Goal: Ask a question: Seek information or help from site administrators or community

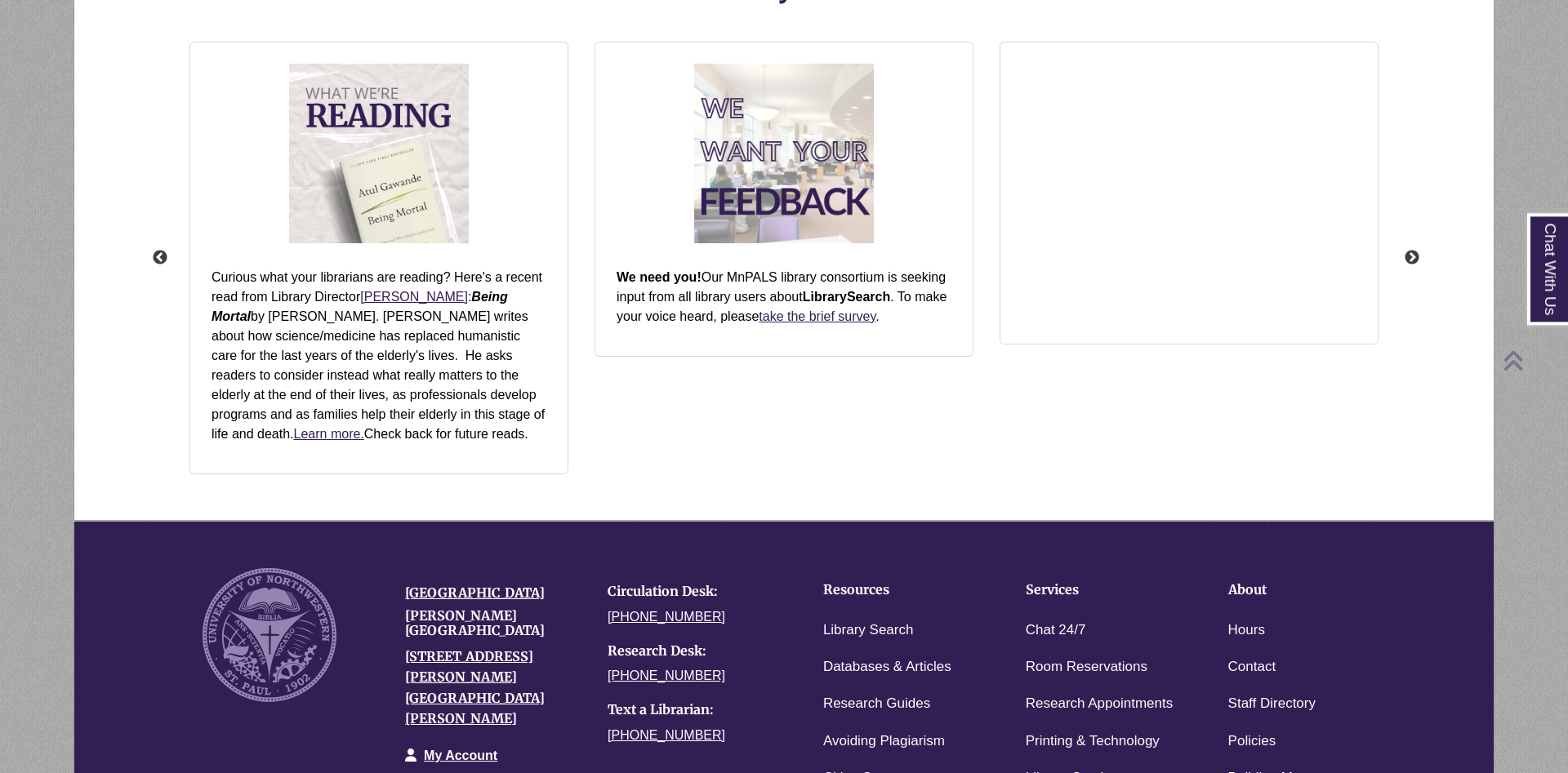
scroll to position [2088, 0]
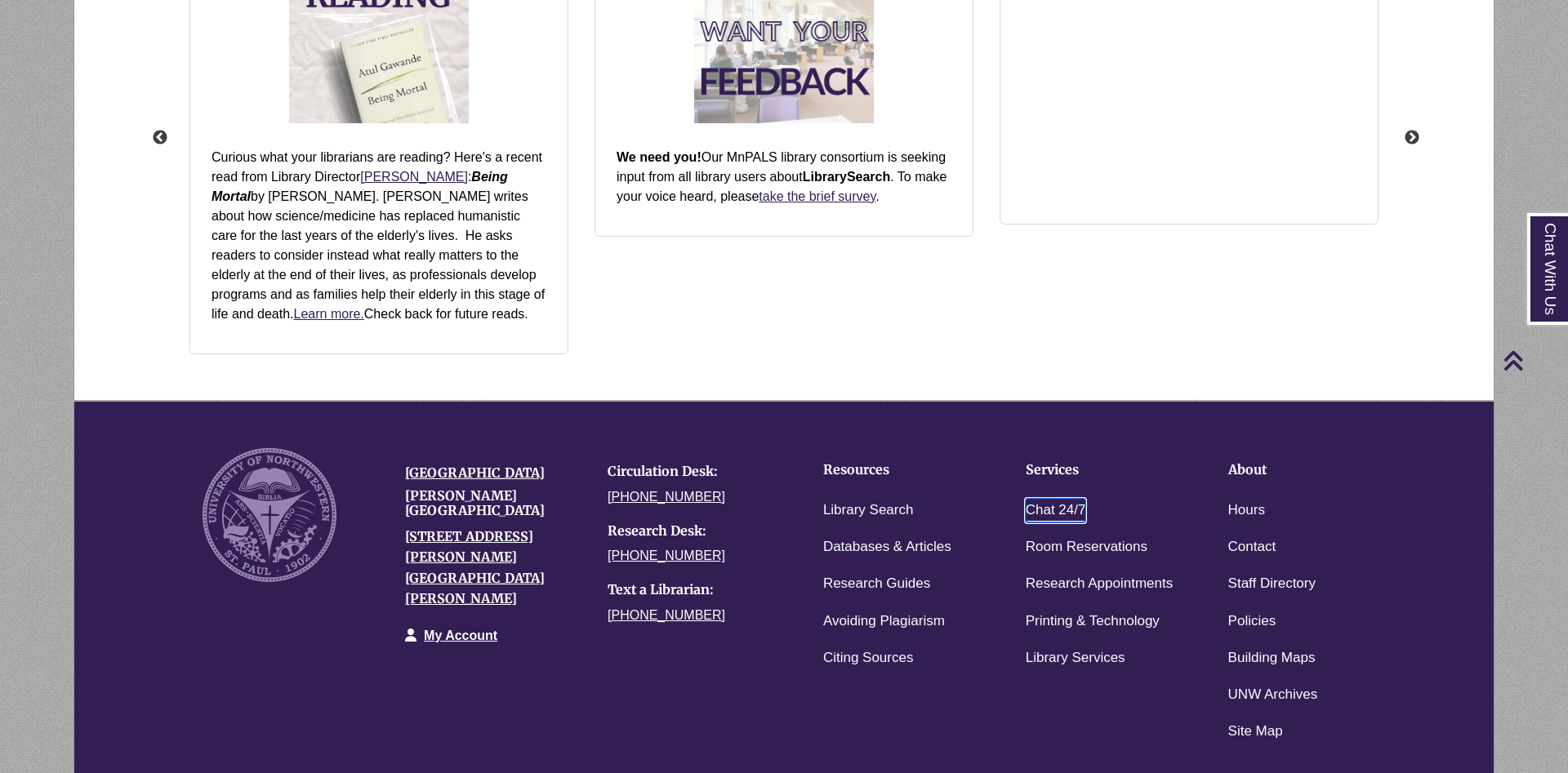
click at [1049, 507] on link "Chat 24/7" at bounding box center [1056, 510] width 60 height 24
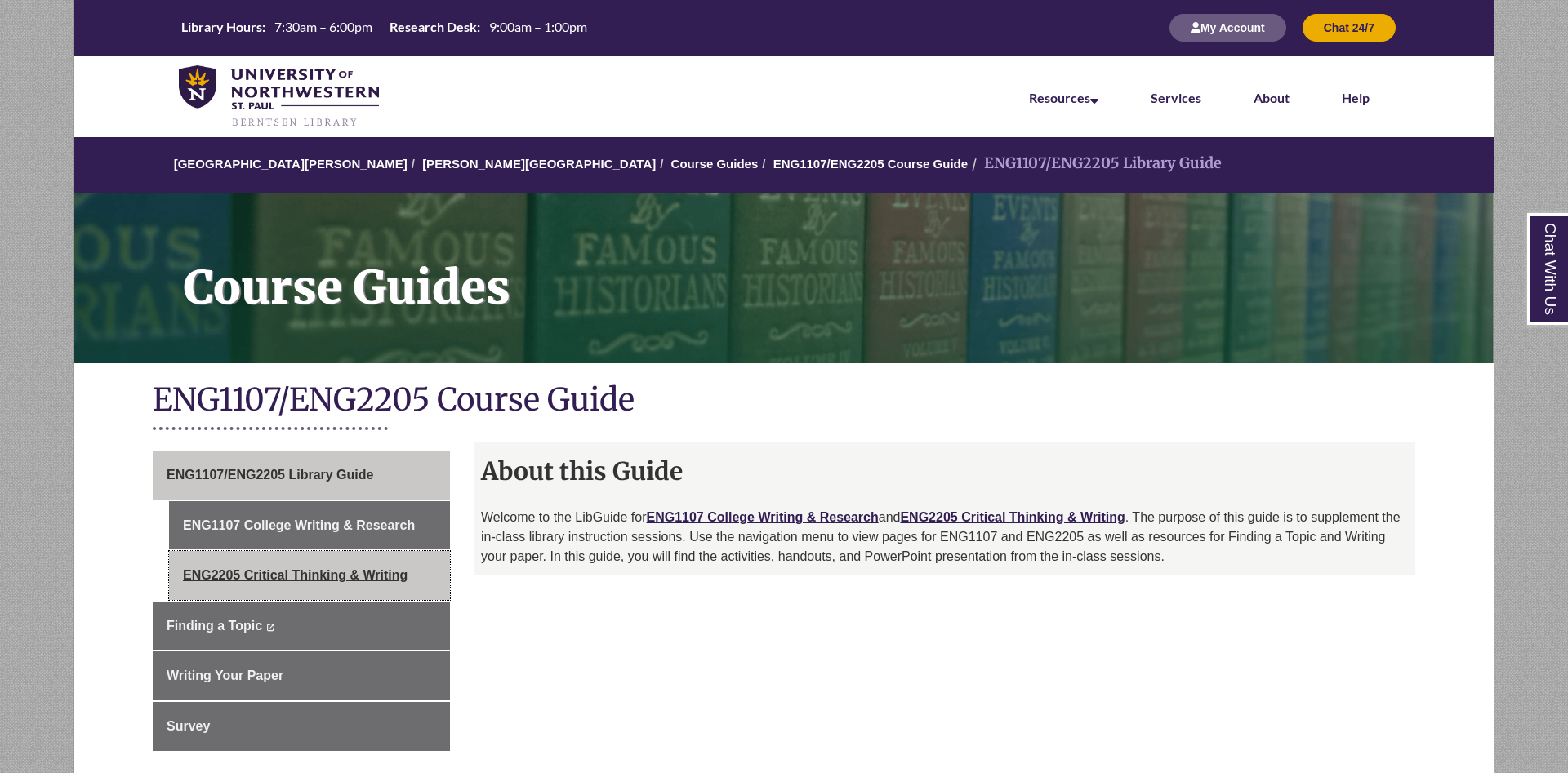
click at [316, 586] on link "ENG2205 Critical Thinking & Writing" at bounding box center [309, 576] width 281 height 49
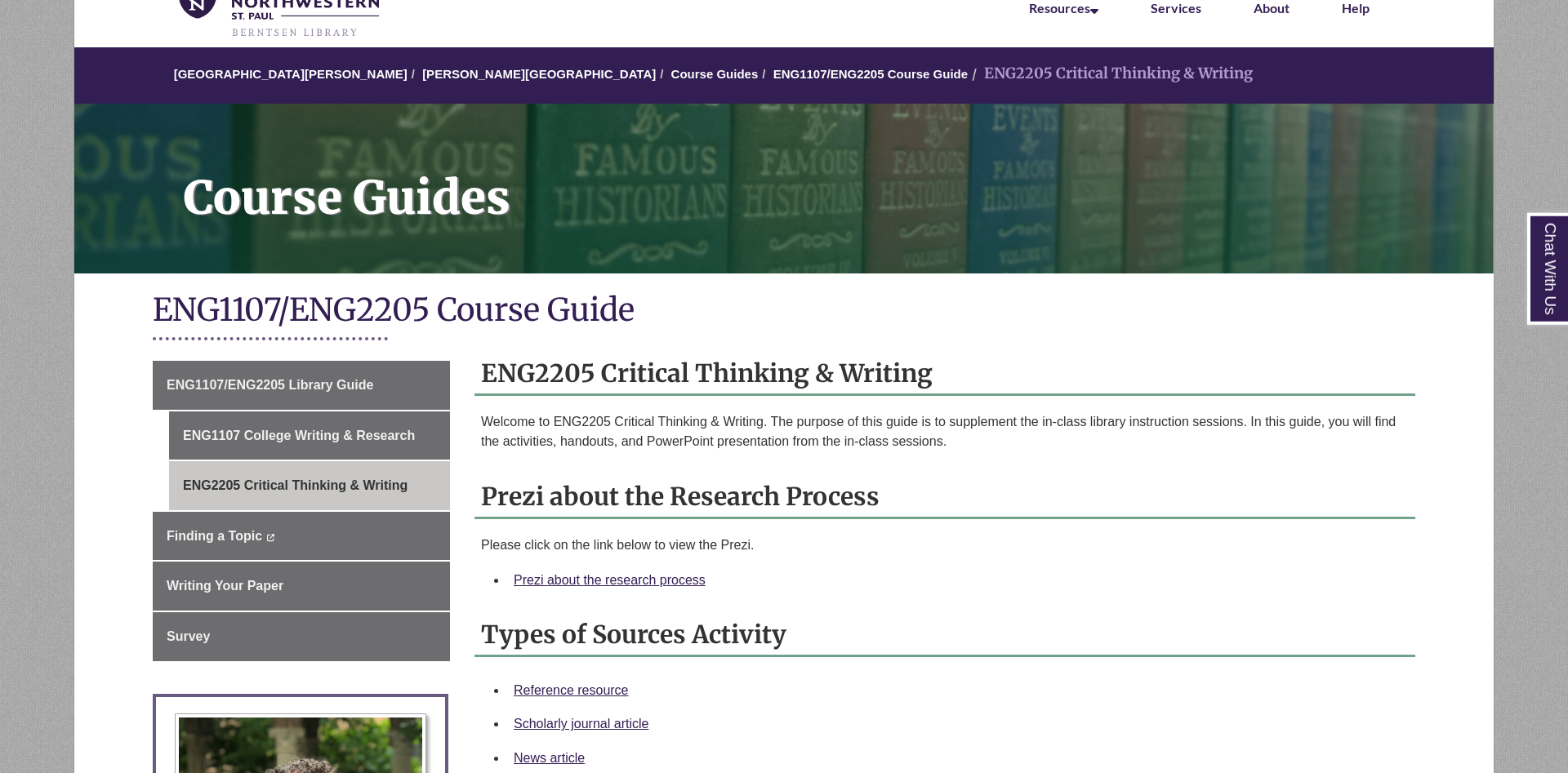
scroll to position [250, 0]
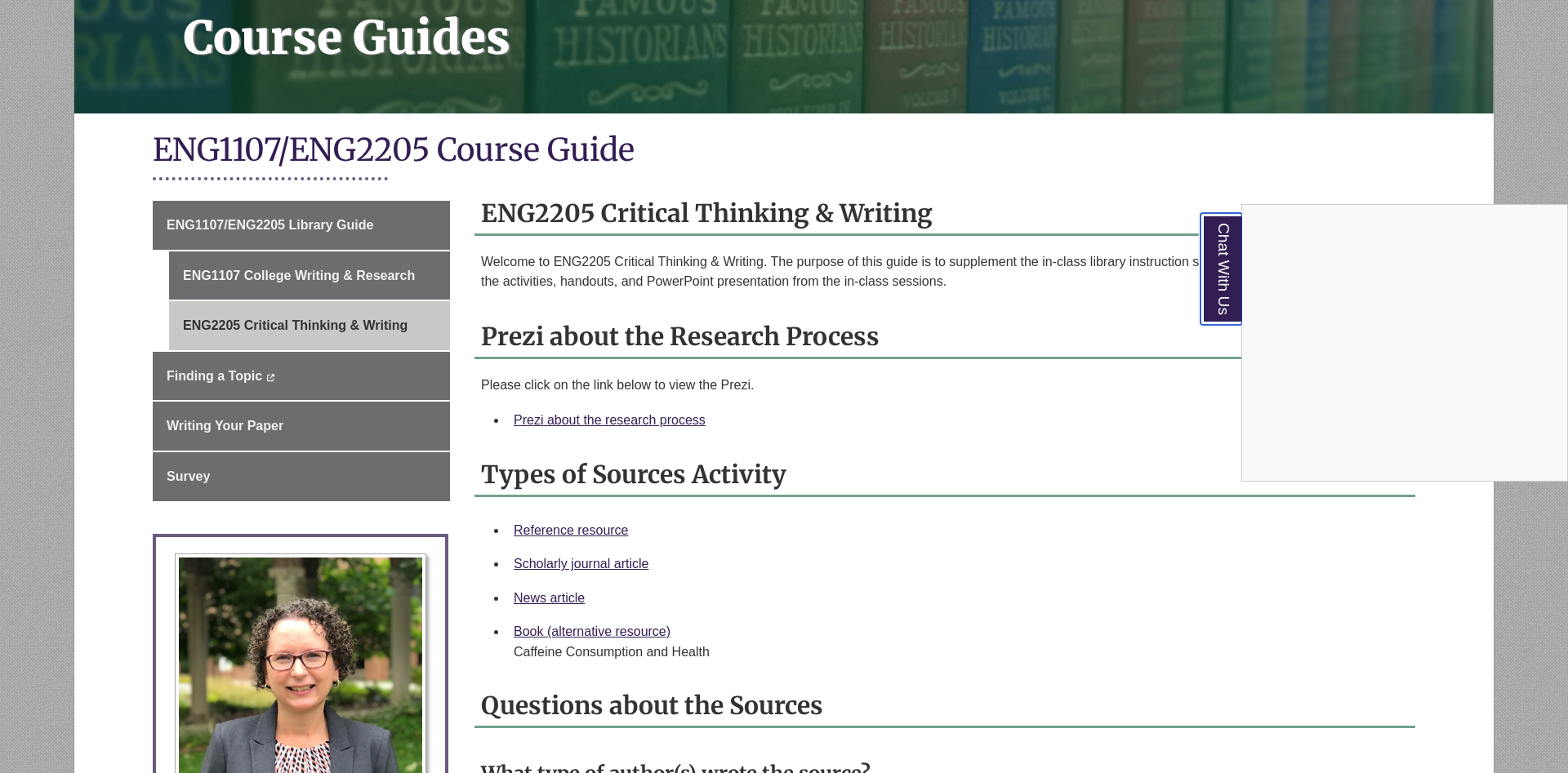
click at [1219, 276] on link "Chat With Us" at bounding box center [1222, 269] width 42 height 112
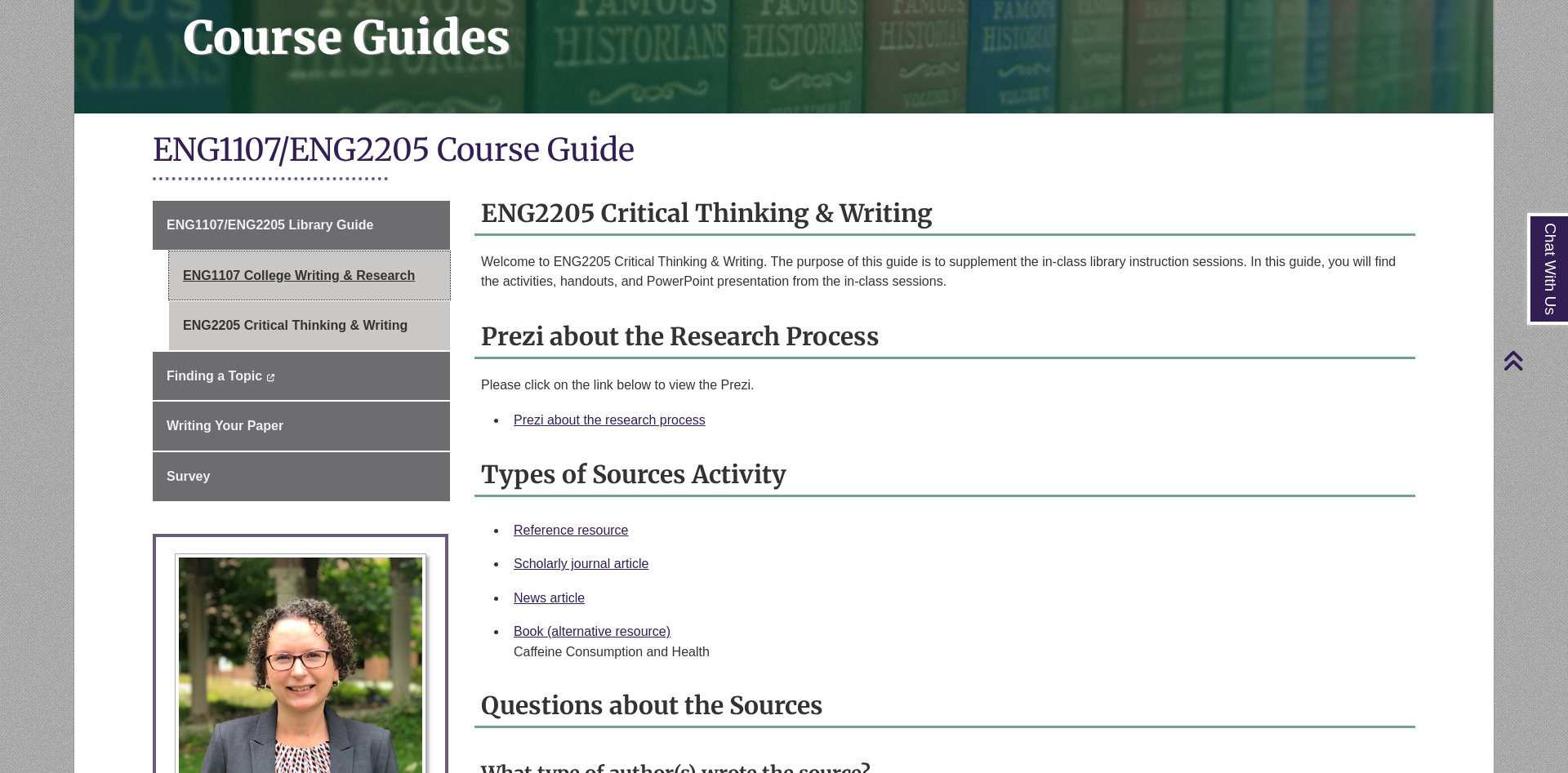
click at [343, 271] on link "ENG1107 College Writing & Research" at bounding box center [309, 276] width 281 height 49
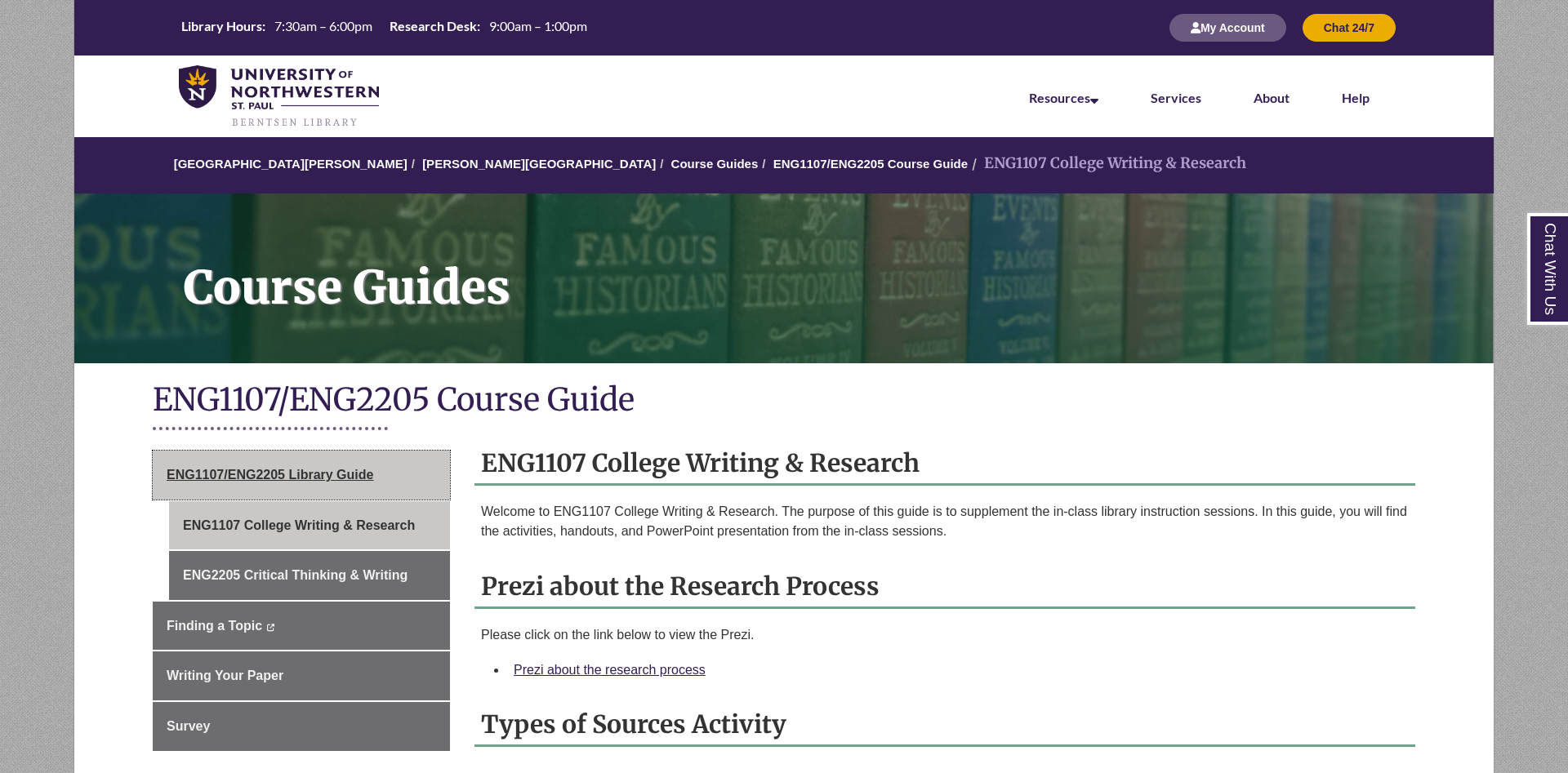
click at [294, 482] on link "ENG1107/ENG2205 Library Guide" at bounding box center [302, 476] width 297 height 49
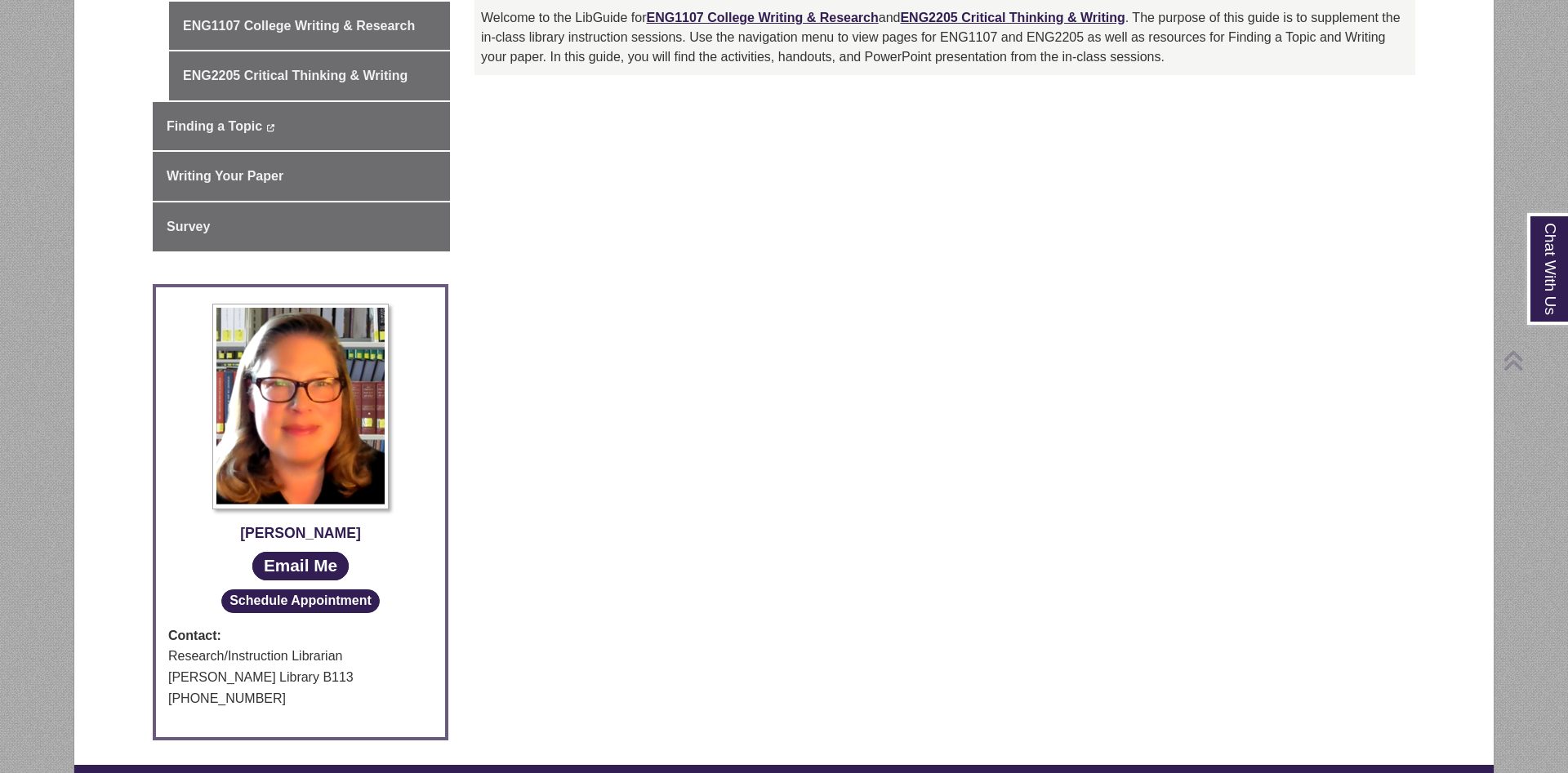
scroll to position [1021, 0]
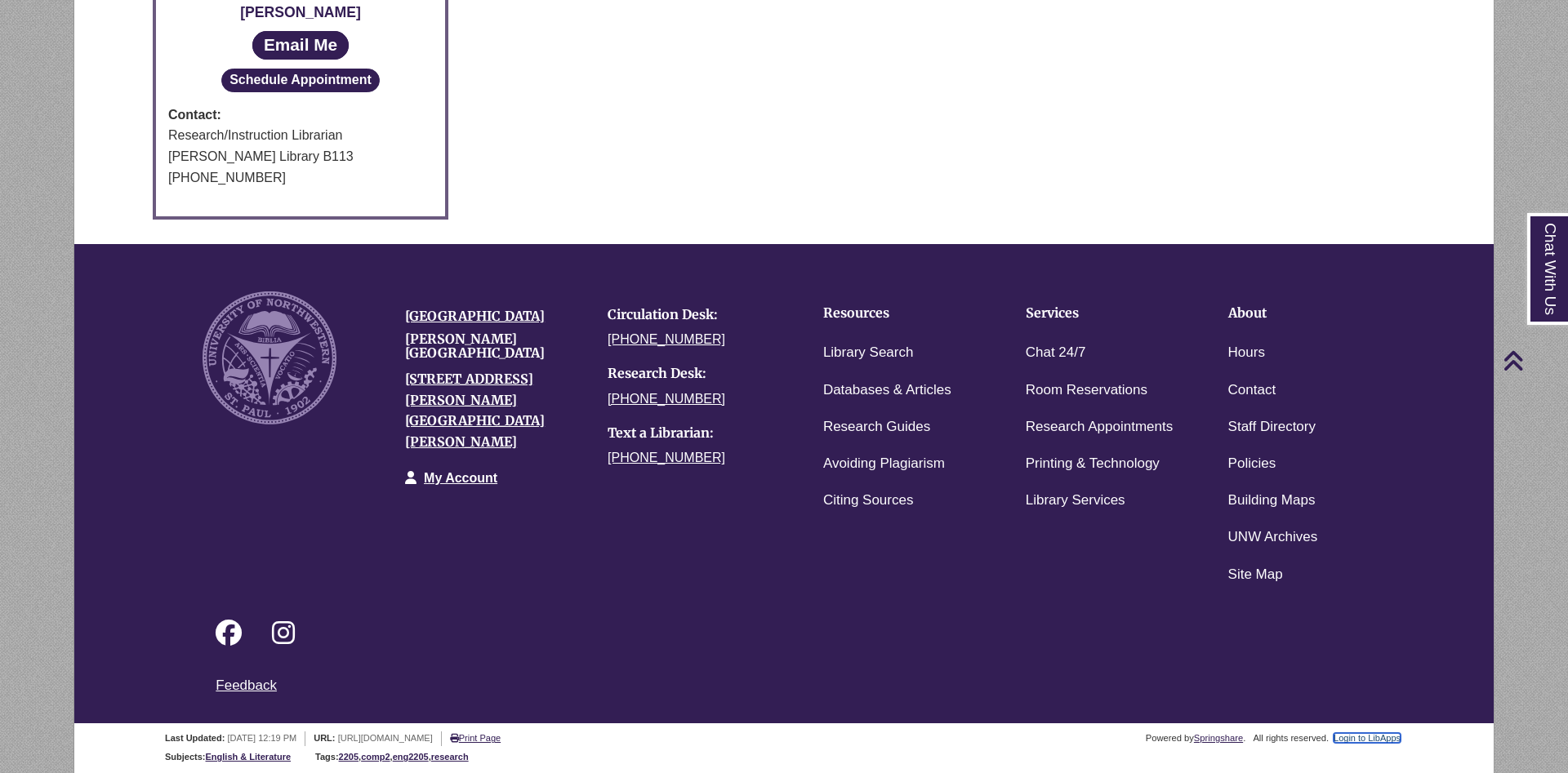
click at [1380, 736] on link "Login to LibApps" at bounding box center [1367, 738] width 67 height 10
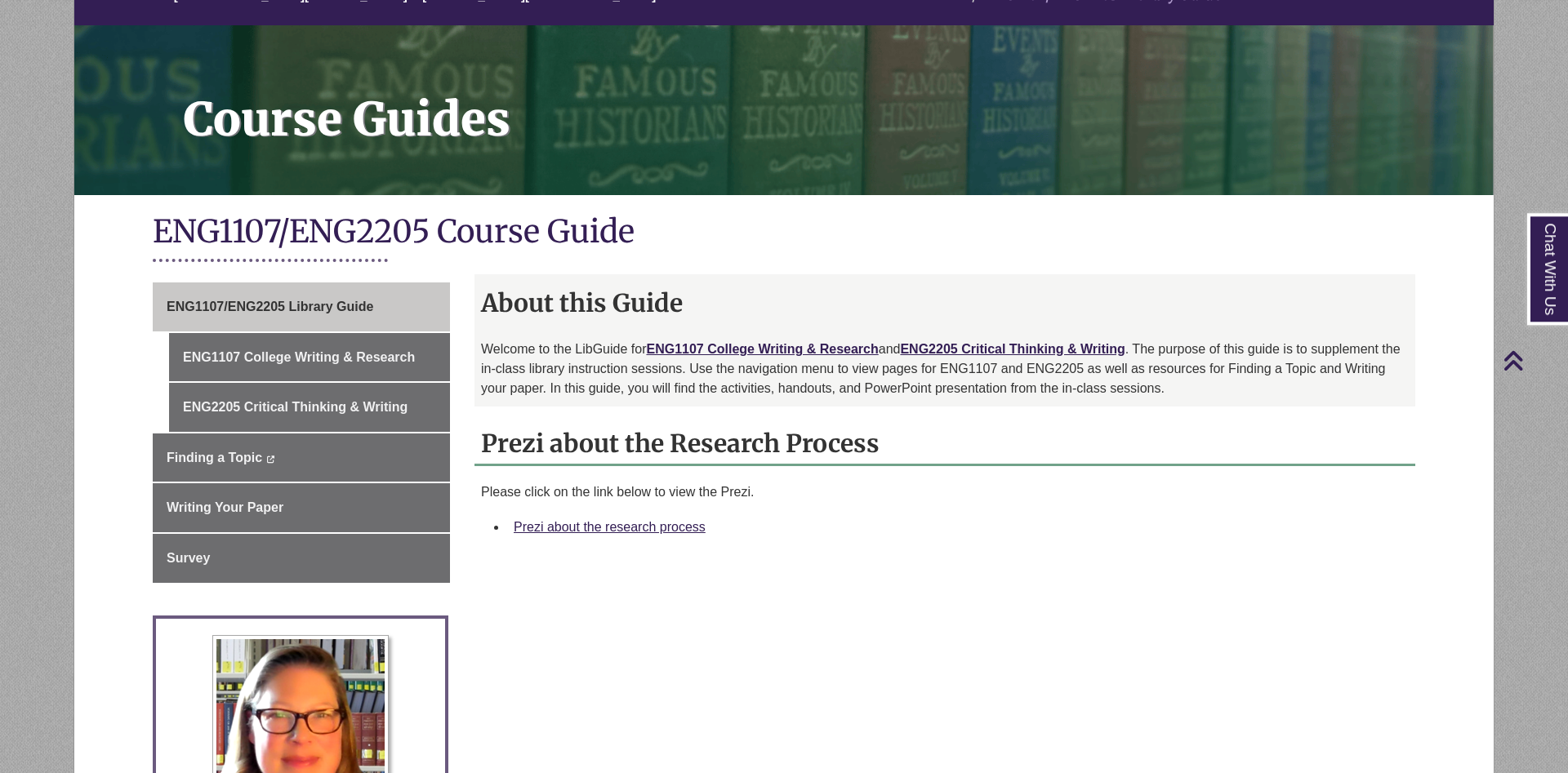
scroll to position [167, 0]
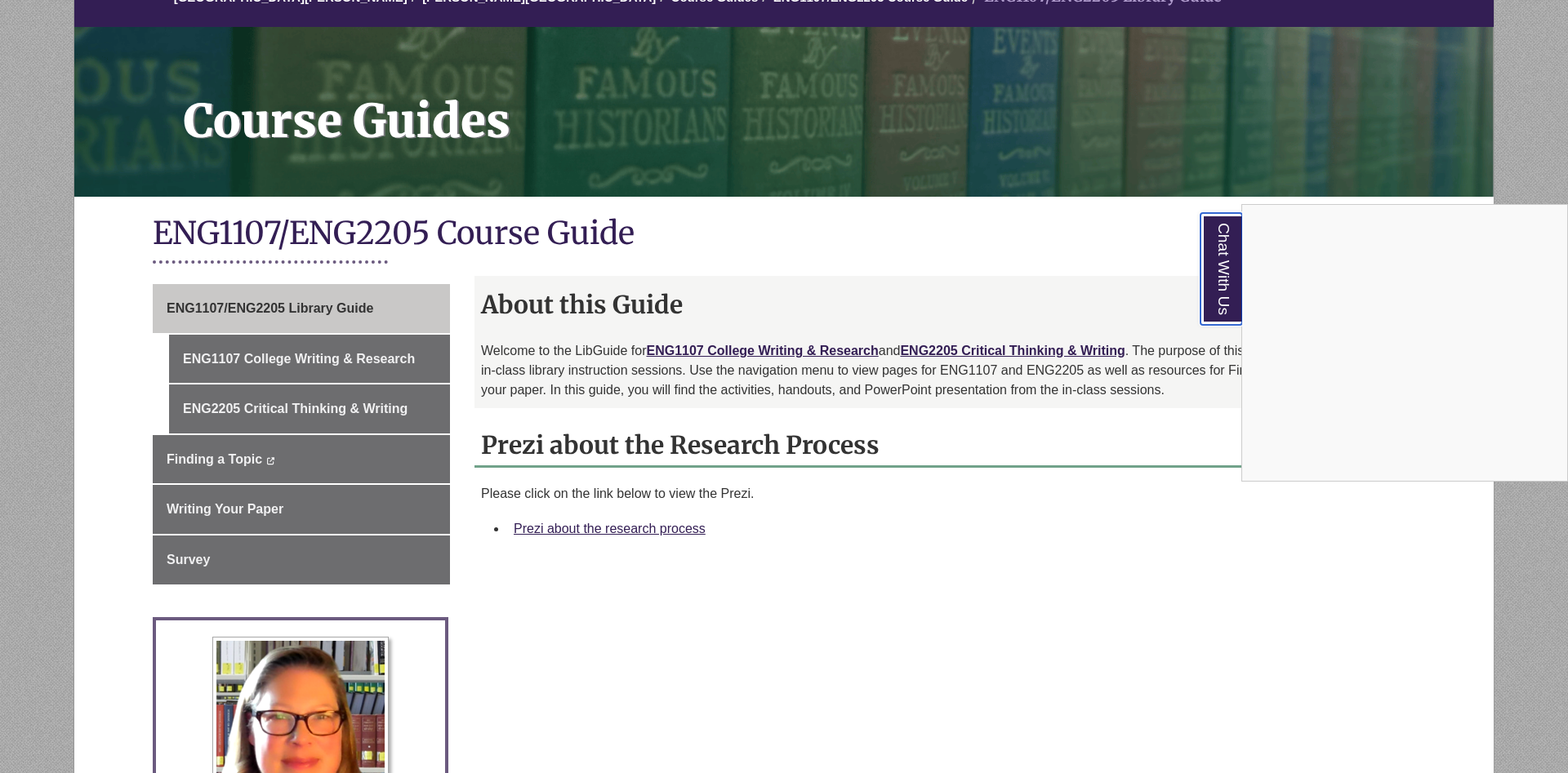
click at [1227, 280] on link "Chat With Us" at bounding box center [1222, 269] width 42 height 112
